Goal: Communication & Community: Answer question/provide support

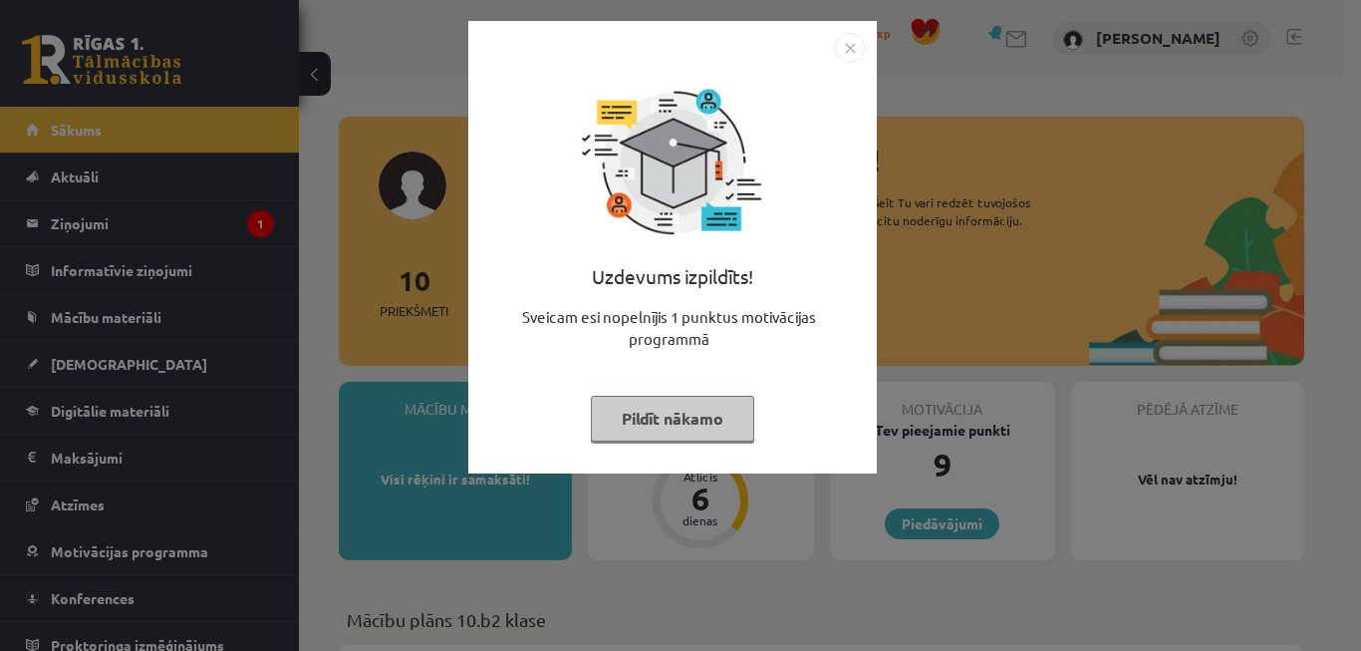
click at [852, 47] on img "Close" at bounding box center [850, 48] width 30 height 30
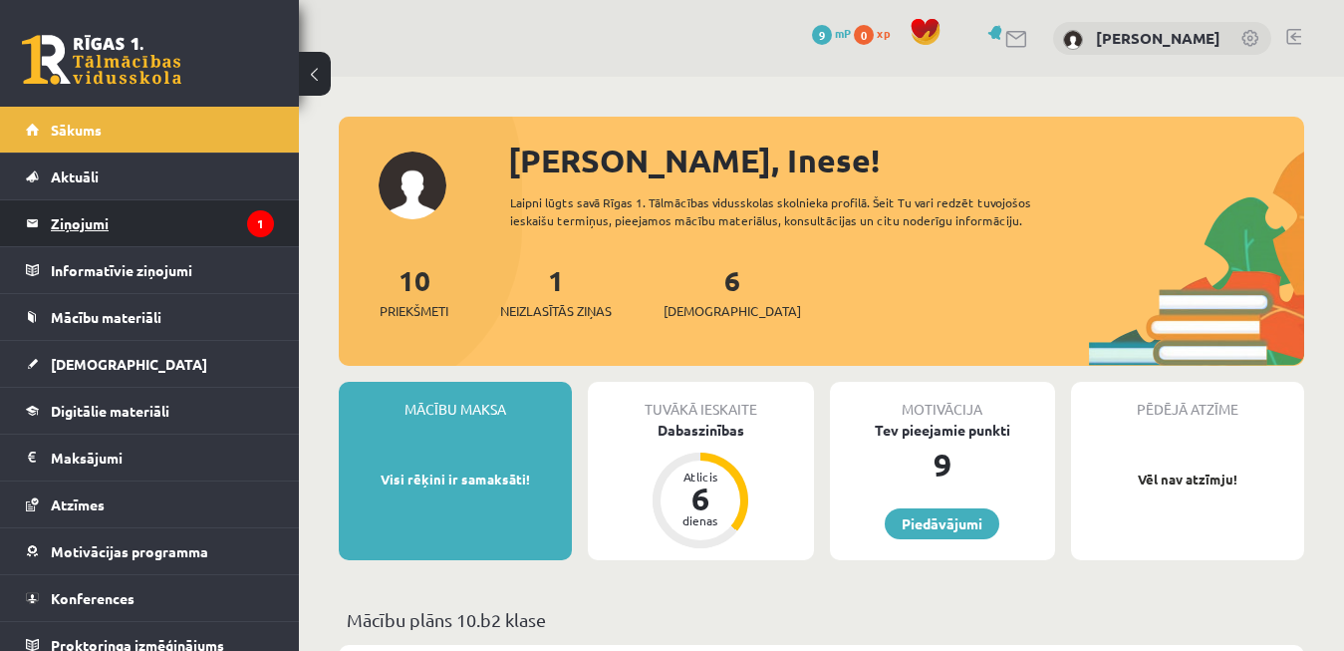
click at [129, 218] on legend "Ziņojumi 1" at bounding box center [162, 223] width 223 height 46
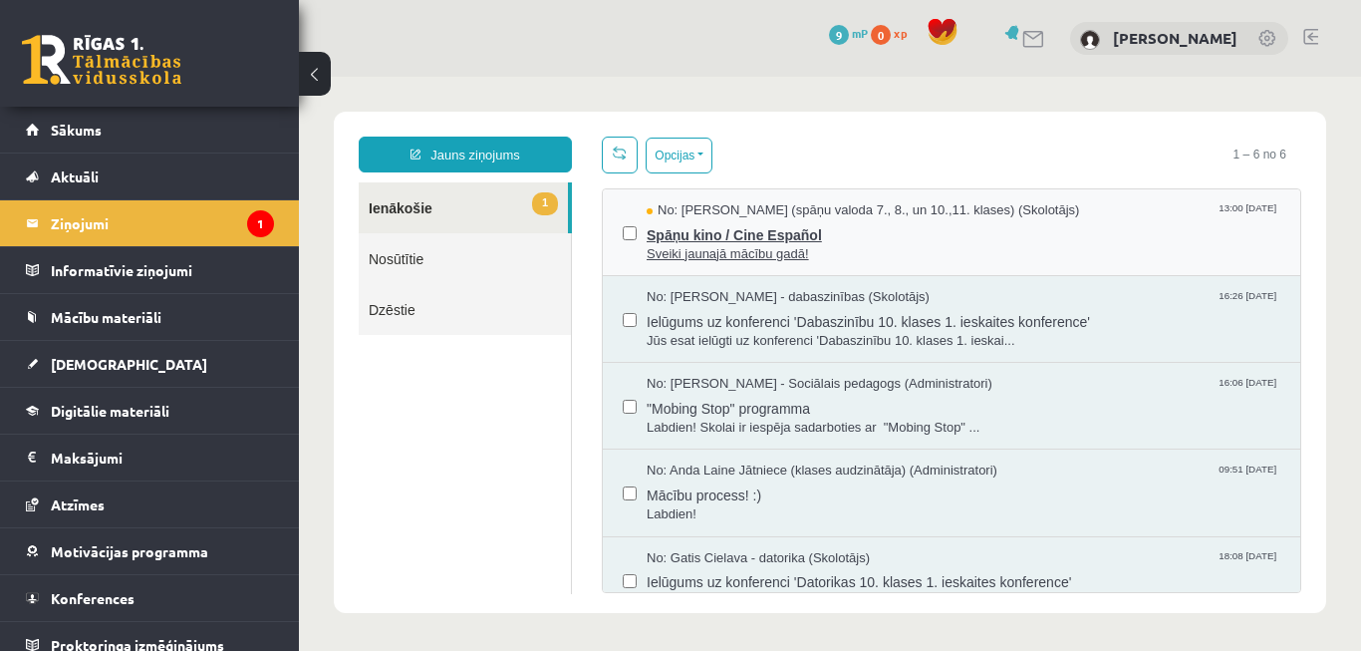
click at [833, 216] on span "No: Signe Sirmā (spāņu valoda 7., 8., un 10.,11. klases) (Skolotājs)" at bounding box center [863, 210] width 433 height 19
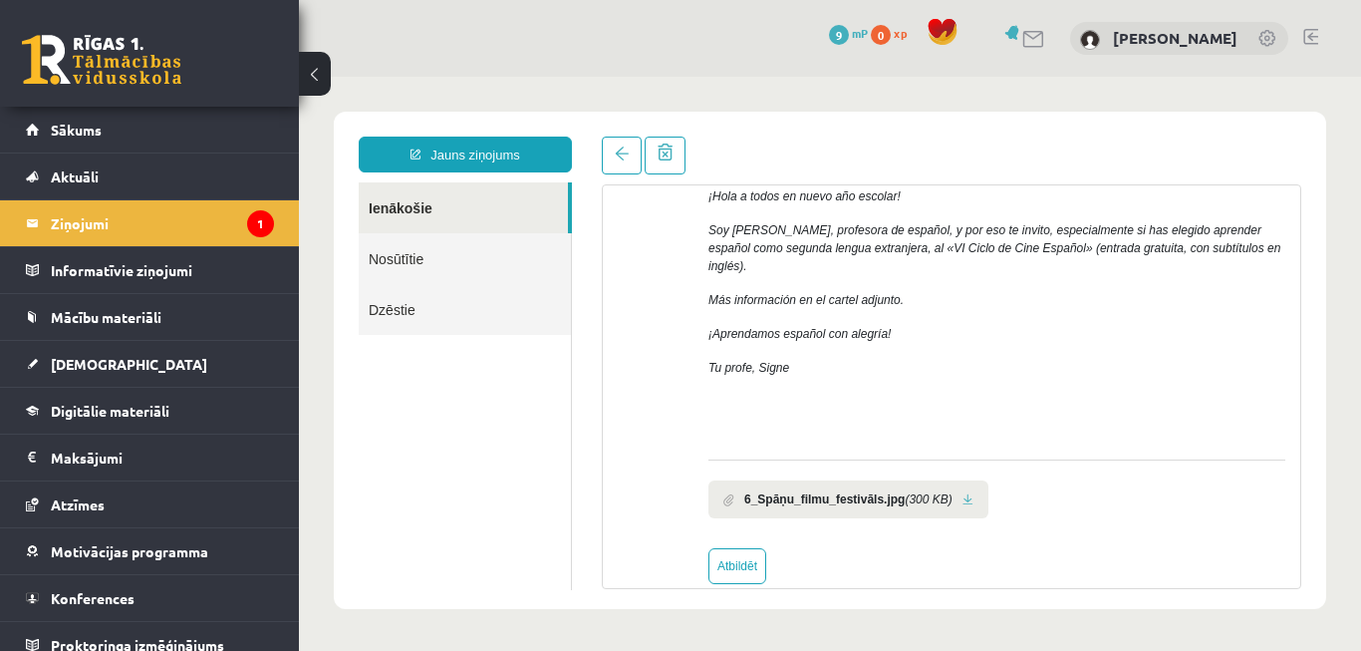
scroll to position [393, 0]
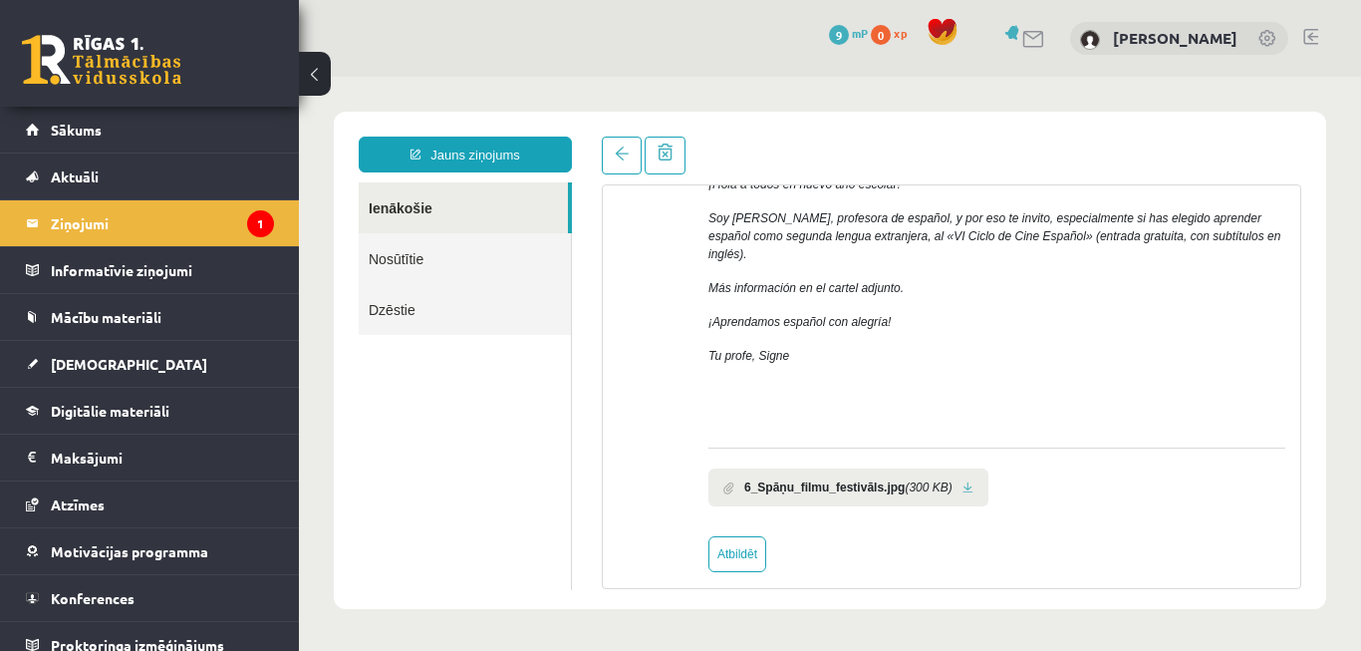
click at [829, 478] on b "6_Spāņu_filmu_festivāls.jpg" at bounding box center [824, 487] width 160 height 18
click at [963, 481] on link at bounding box center [968, 487] width 11 height 13
click at [752, 538] on link "Atbildēt" at bounding box center [738, 554] width 58 height 36
type input "**********"
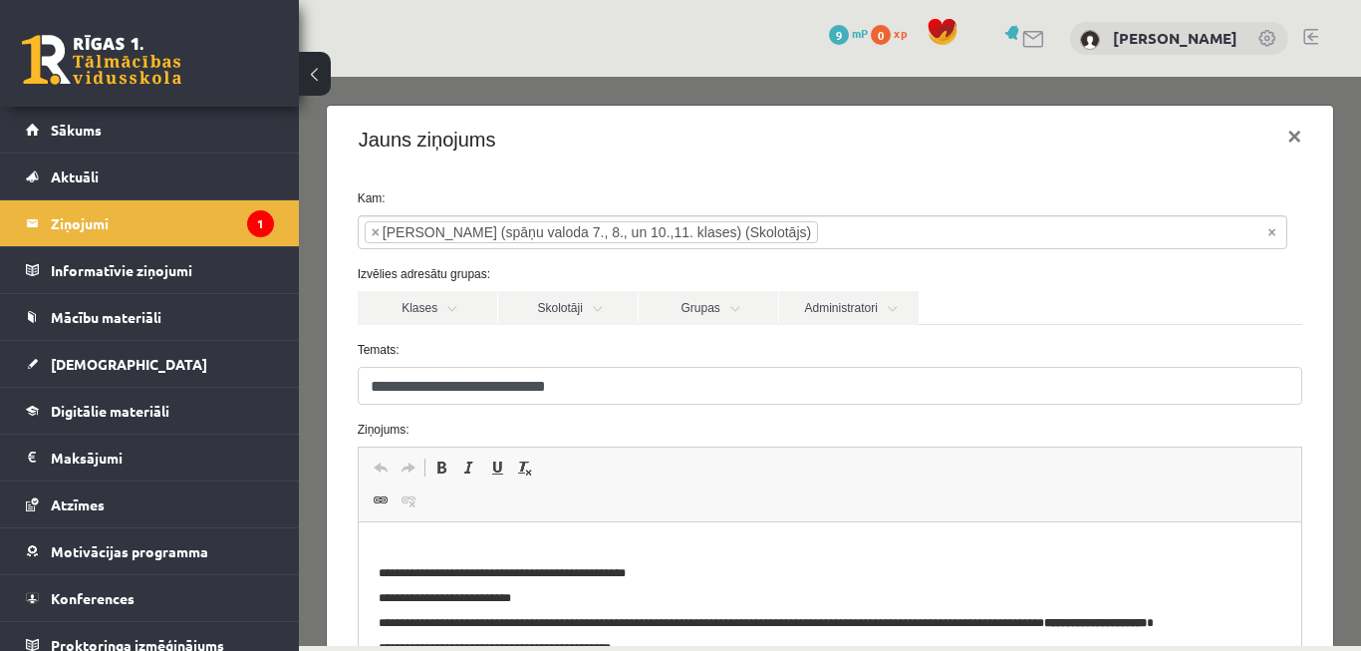
scroll to position [0, 0]
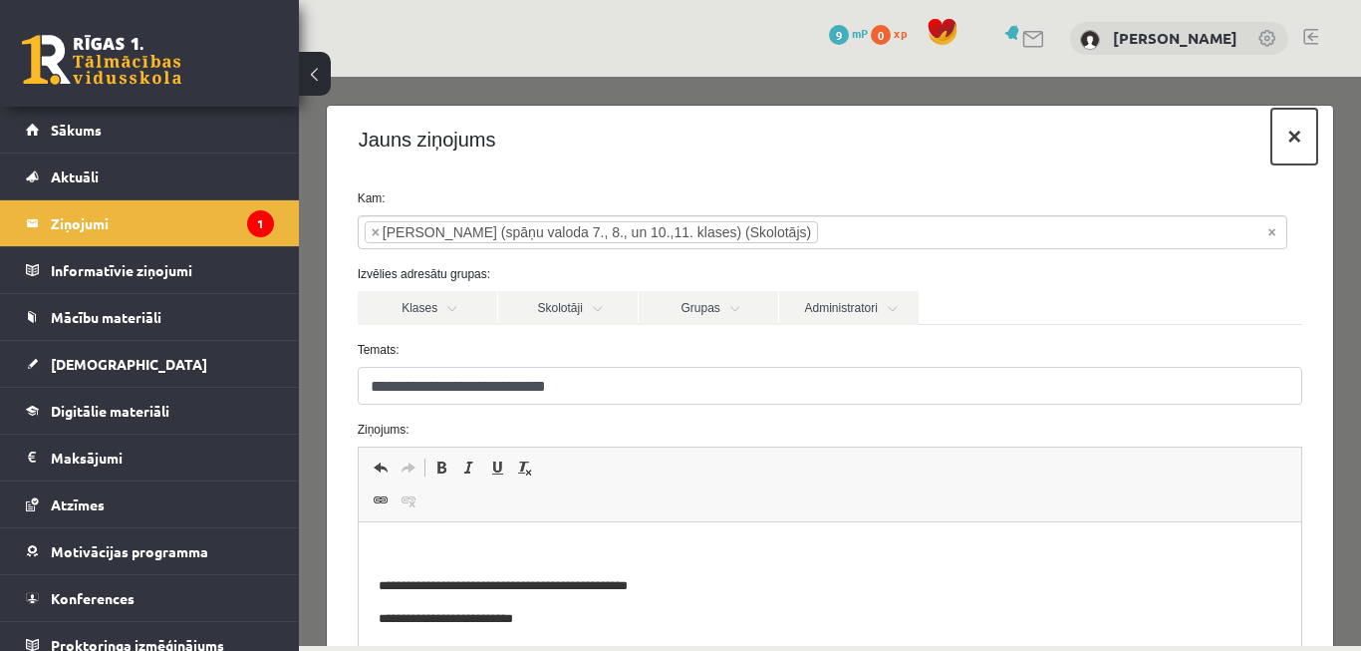
click at [1279, 143] on button "×" at bounding box center [1295, 137] width 46 height 56
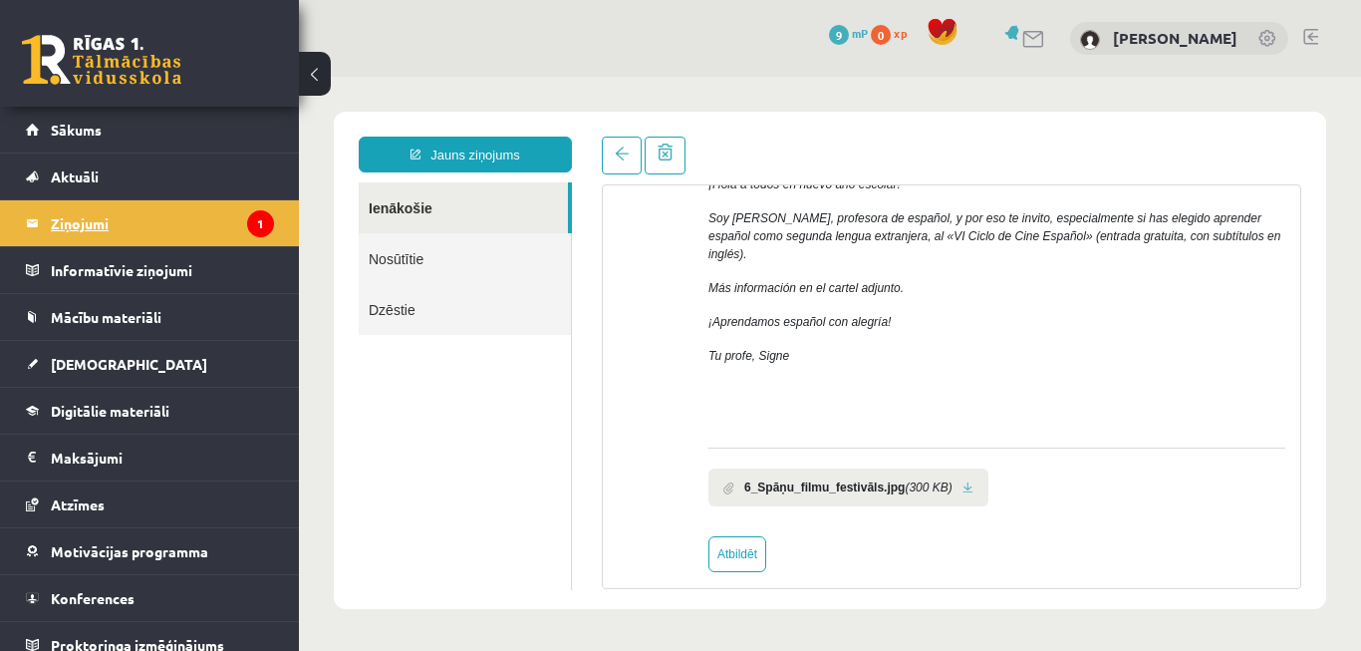
click at [161, 235] on legend "Ziņojumi 1" at bounding box center [162, 223] width 223 height 46
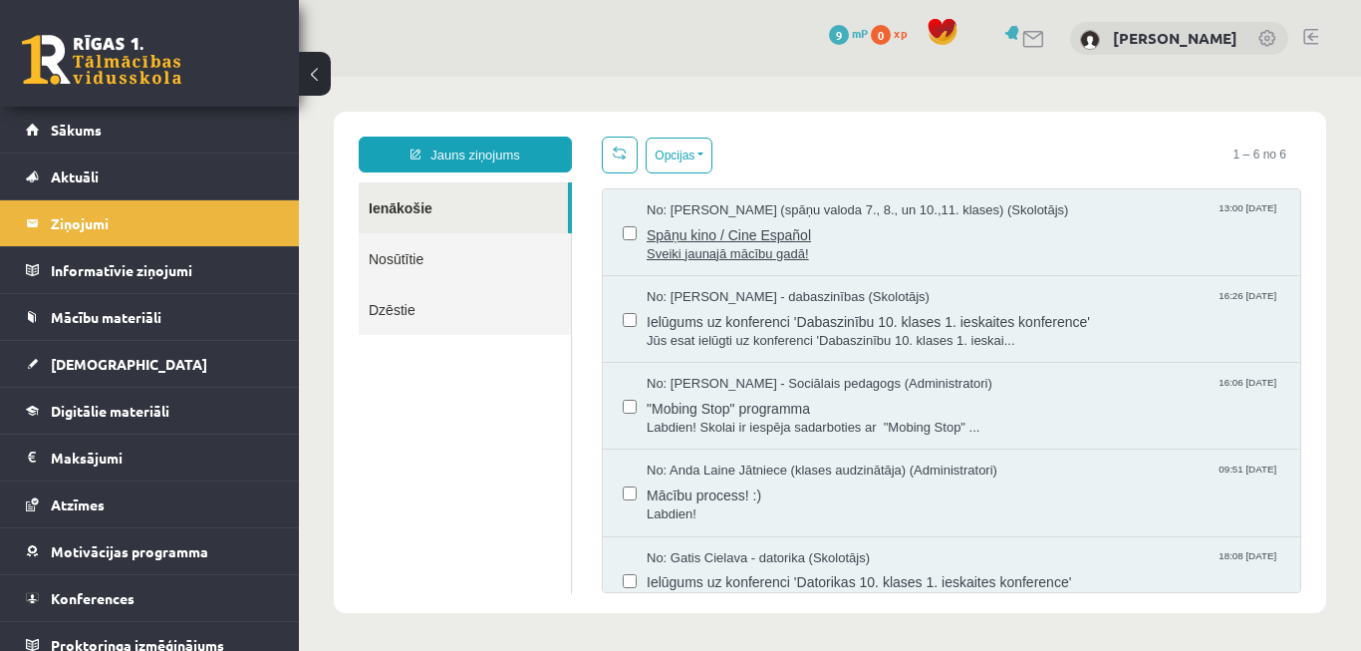
click at [796, 235] on span "Spāņu kino / Cine Español" at bounding box center [964, 232] width 634 height 25
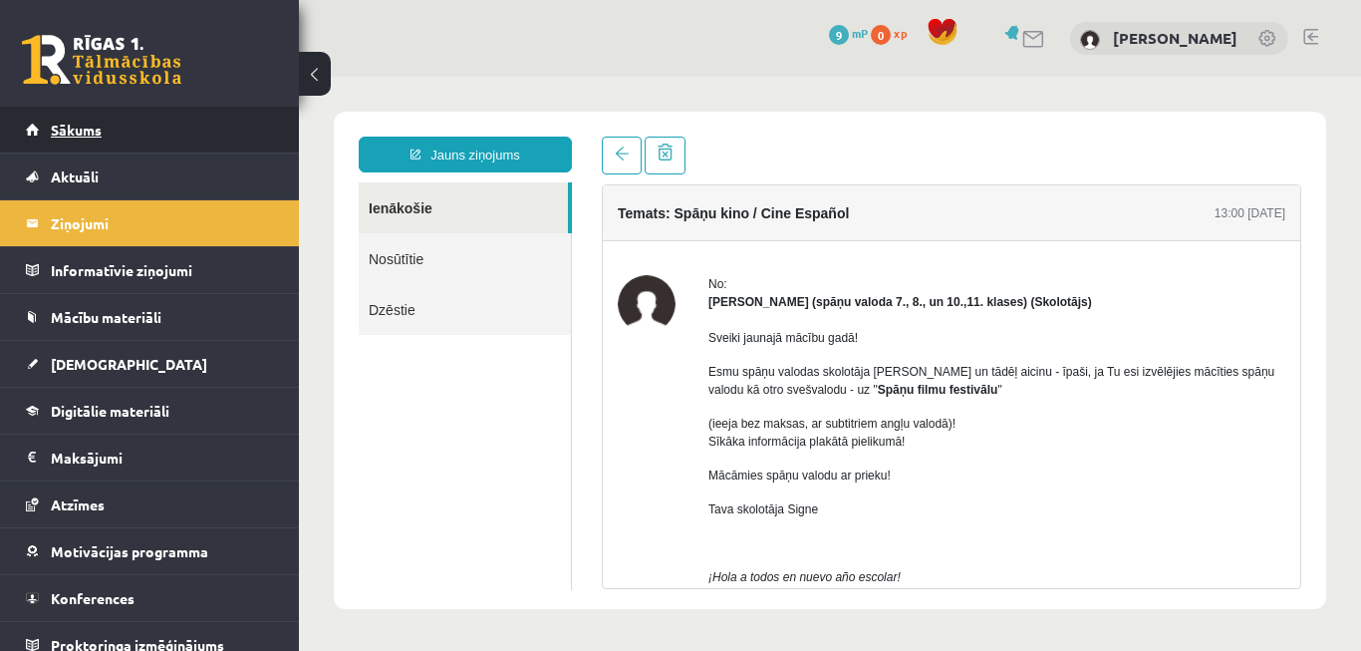
click at [70, 128] on span "Sākums" at bounding box center [76, 130] width 51 height 18
